Goal: Transaction & Acquisition: Purchase product/service

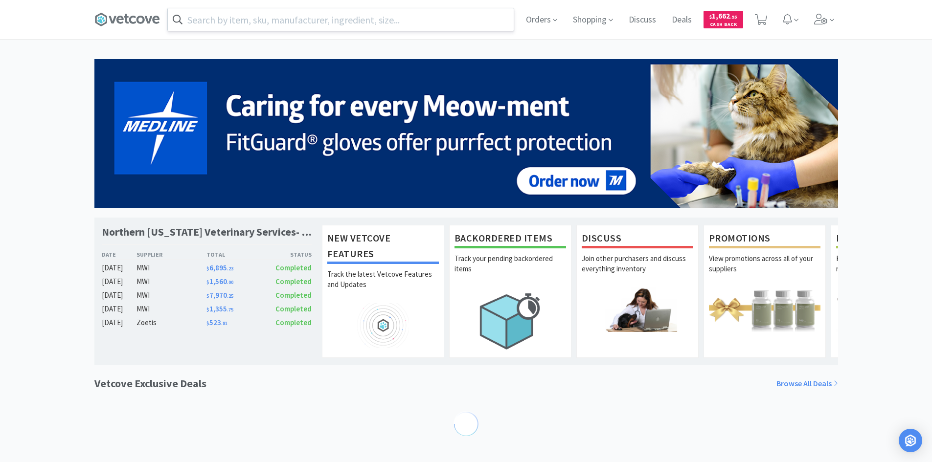
click at [240, 20] on input "text" at bounding box center [341, 19] width 346 height 23
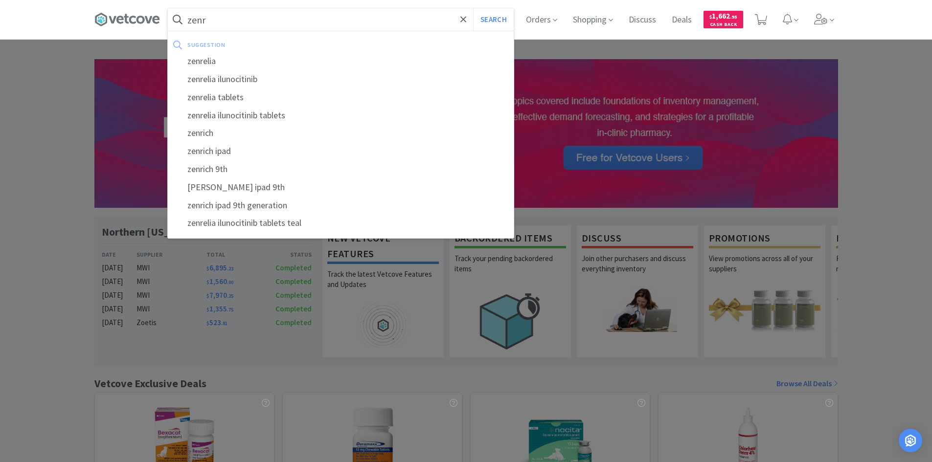
click at [219, 97] on div "zenrelia tablets" at bounding box center [341, 98] width 346 height 18
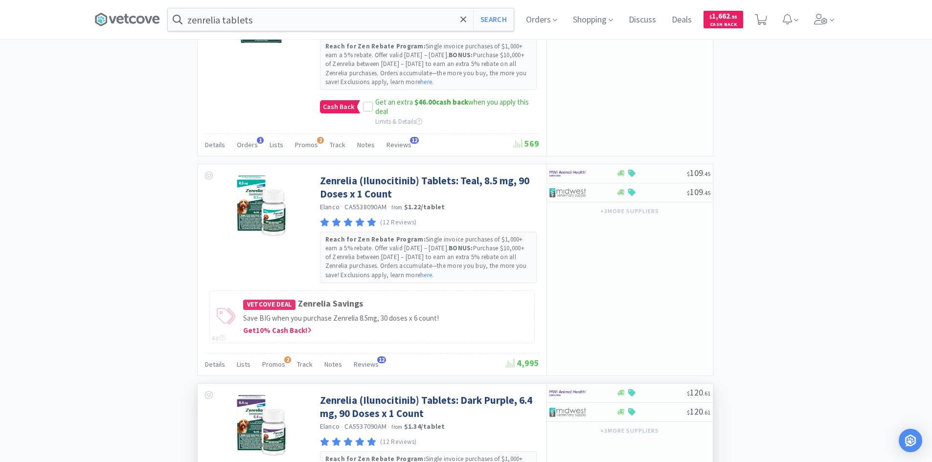
scroll to position [685, 0]
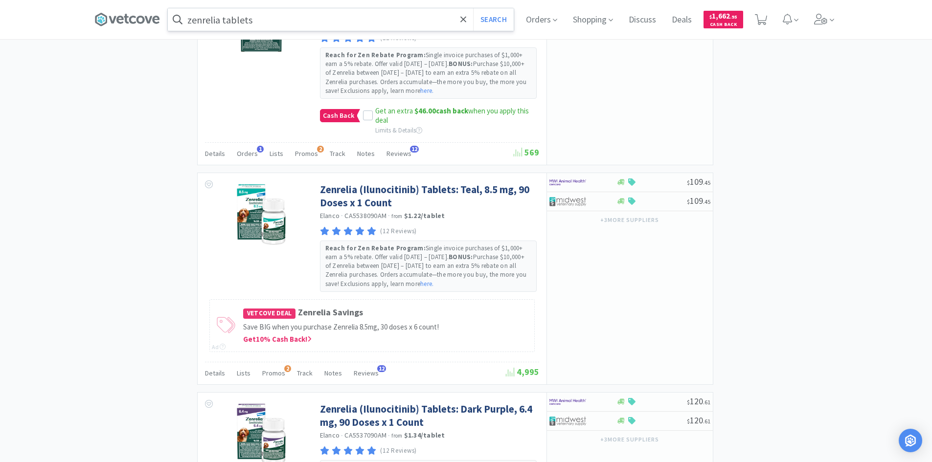
click at [259, 20] on input "zenrelia tablets" at bounding box center [341, 19] width 346 height 23
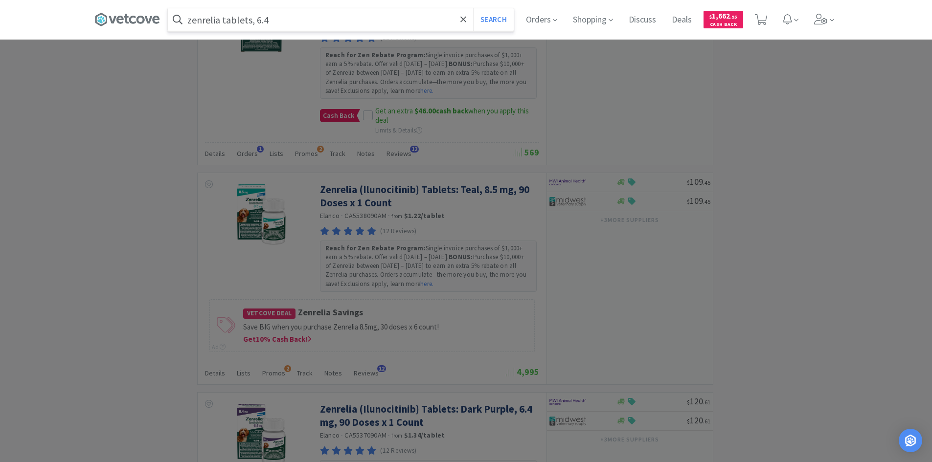
type input "zenrelia tablets, 6.4"
click at [473, 8] on button "Search" at bounding box center [493, 19] width 41 height 23
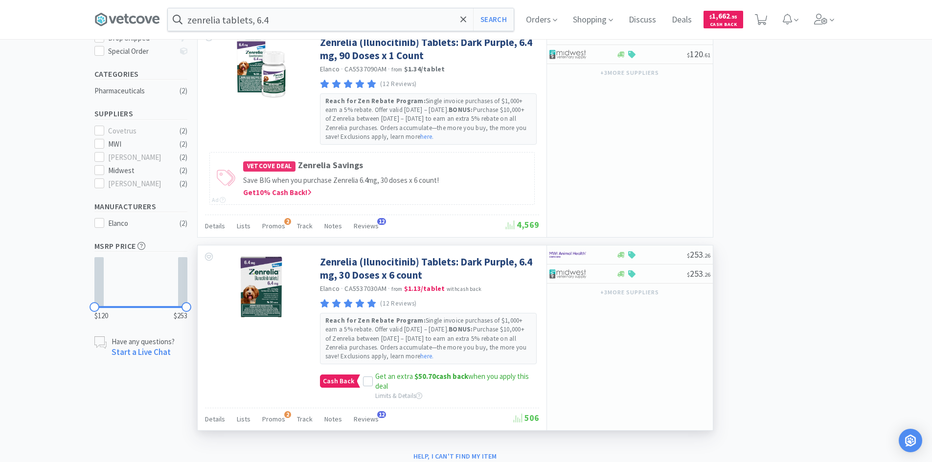
scroll to position [209, 0]
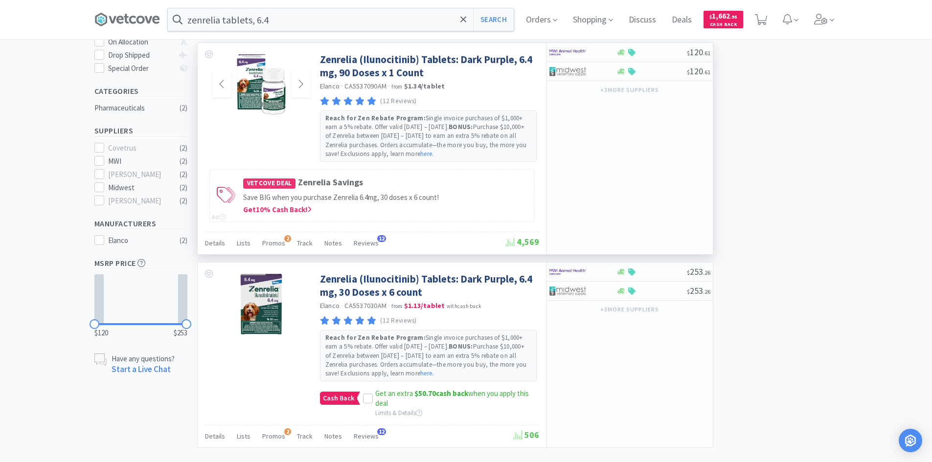
click at [269, 95] on img at bounding box center [261, 85] width 64 height 64
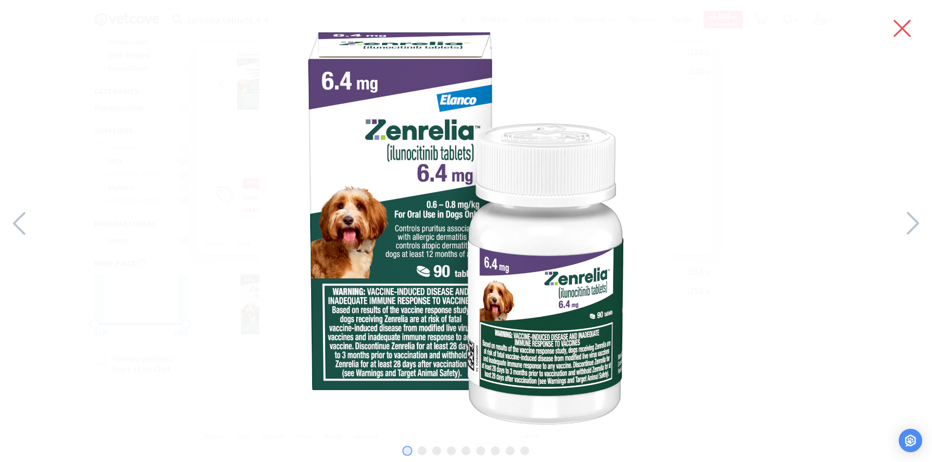
click at [902, 29] on icon at bounding box center [902, 28] width 17 height 17
